Goal: Information Seeking & Learning: Learn about a topic

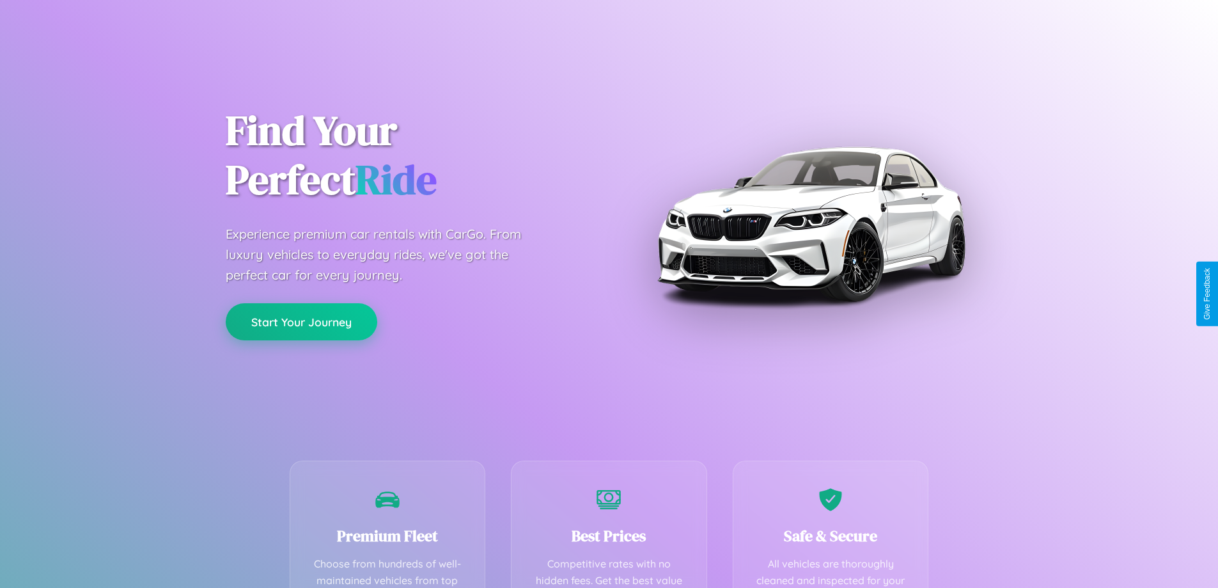
click at [301, 322] on button "Start Your Journey" at bounding box center [302, 321] width 152 height 37
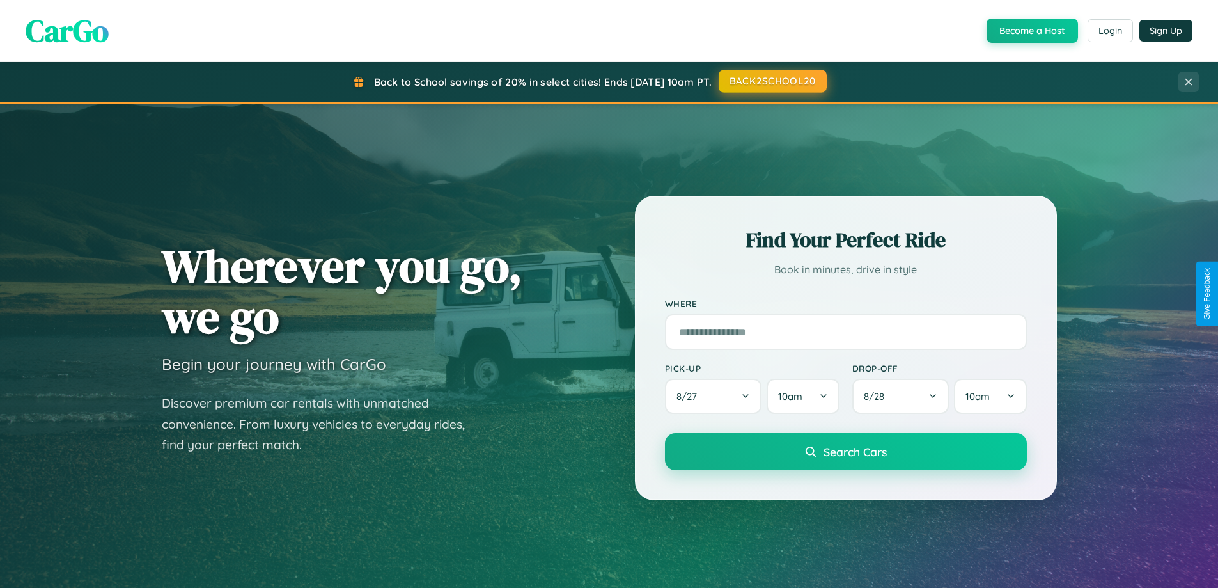
click at [772, 81] on button "BACK2SCHOOL20" at bounding box center [773, 81] width 108 height 23
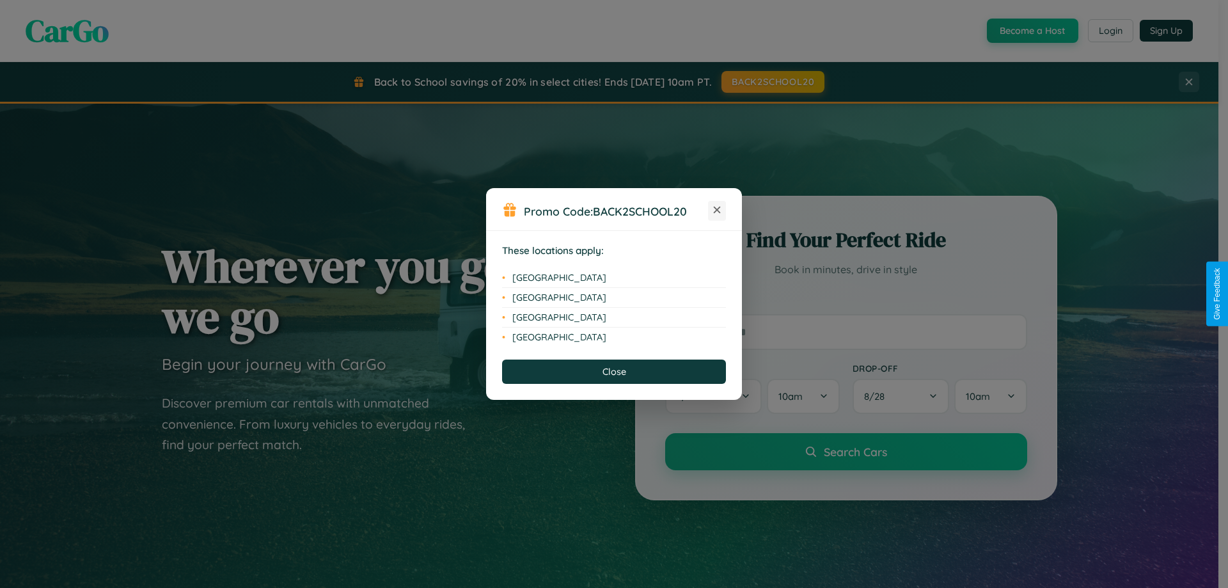
click at [717, 210] on icon at bounding box center [717, 210] width 7 height 7
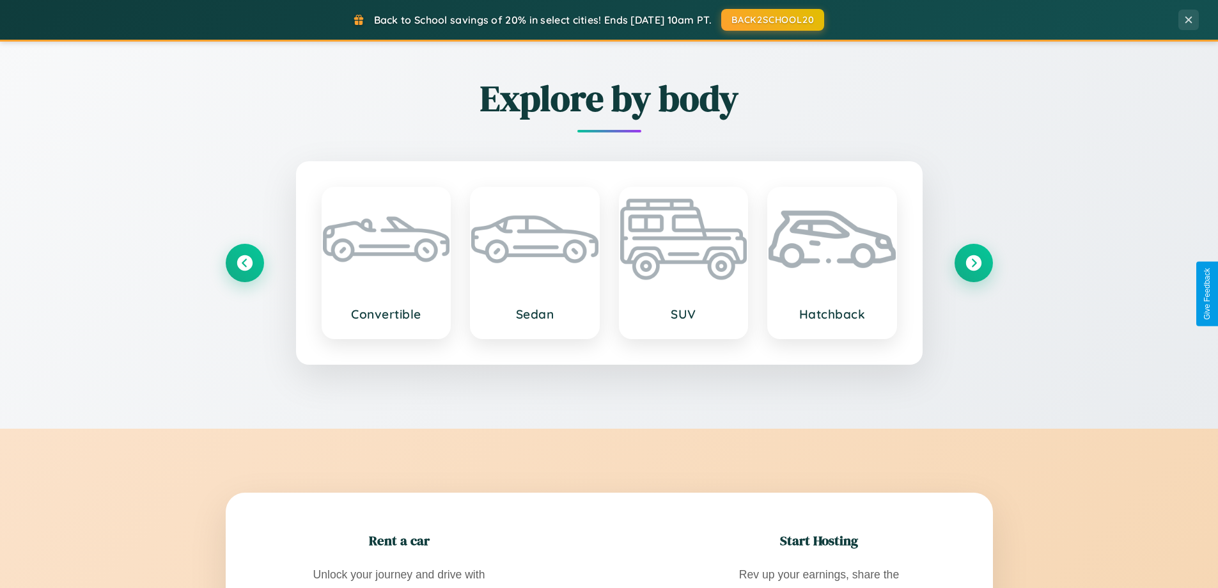
scroll to position [2461, 0]
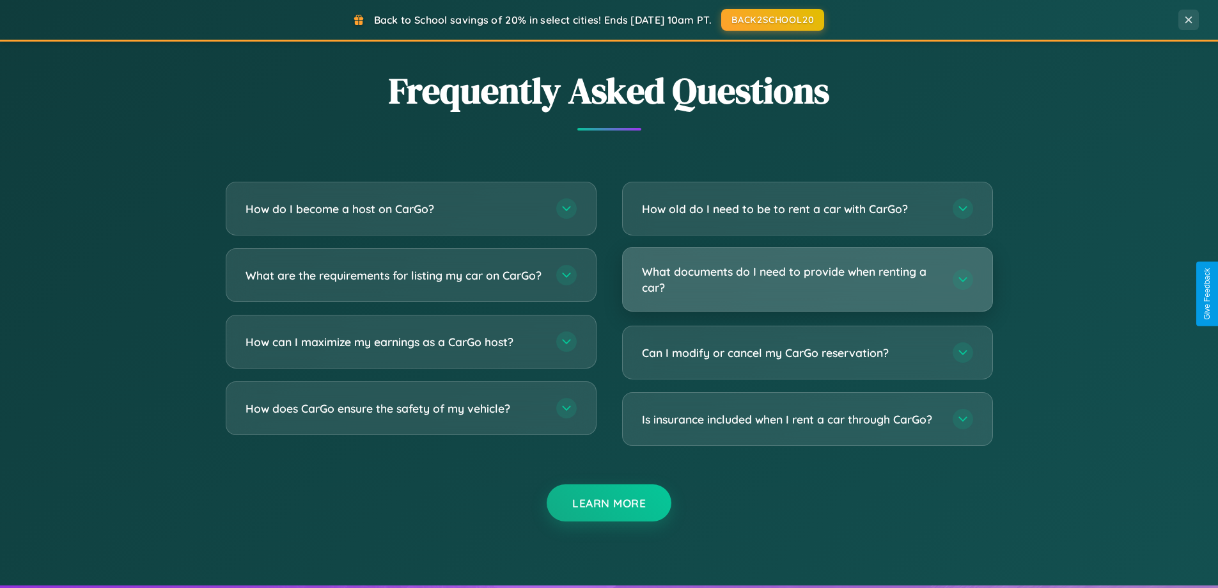
click at [807, 279] on h3 "What documents do I need to provide when renting a car?" at bounding box center [791, 278] width 298 height 31
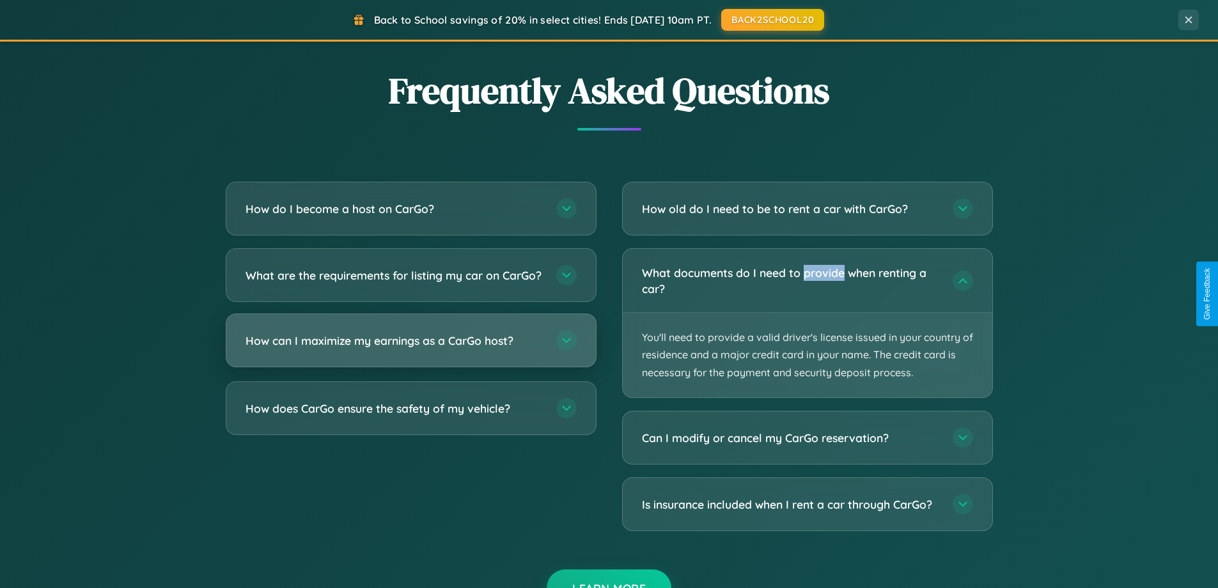
click at [411, 349] on h3 "How can I maximize my earnings as a CarGo host?" at bounding box center [395, 341] width 298 height 16
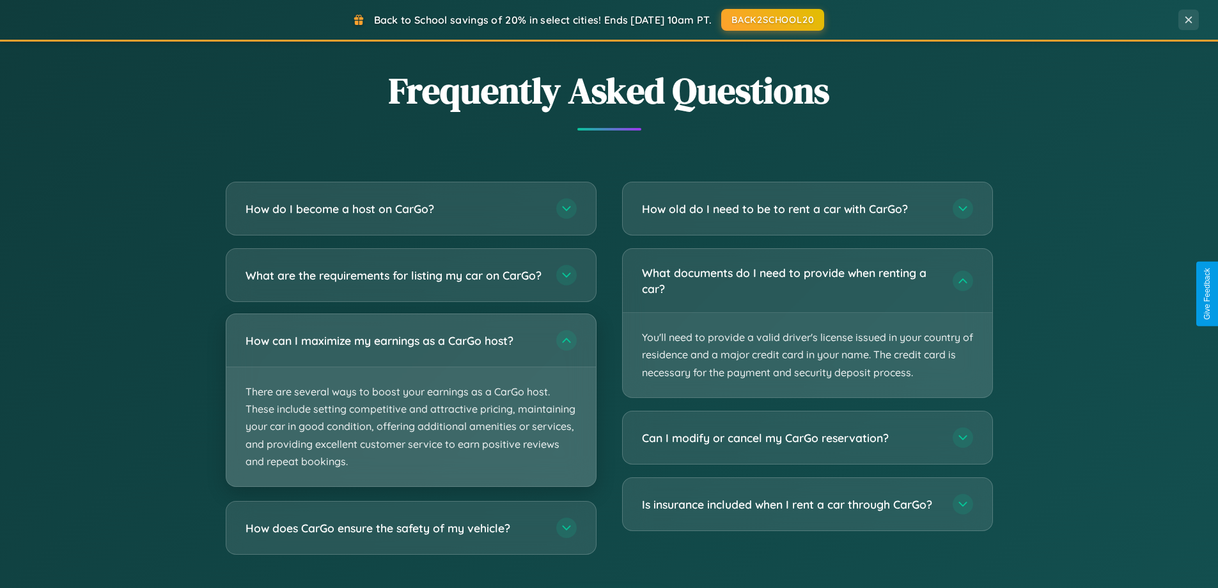
click at [411, 411] on p "There are several ways to boost your earnings as a CarGo host. These include se…" at bounding box center [411, 426] width 370 height 119
